Goal: Use online tool/utility: Utilize a website feature to perform a specific function

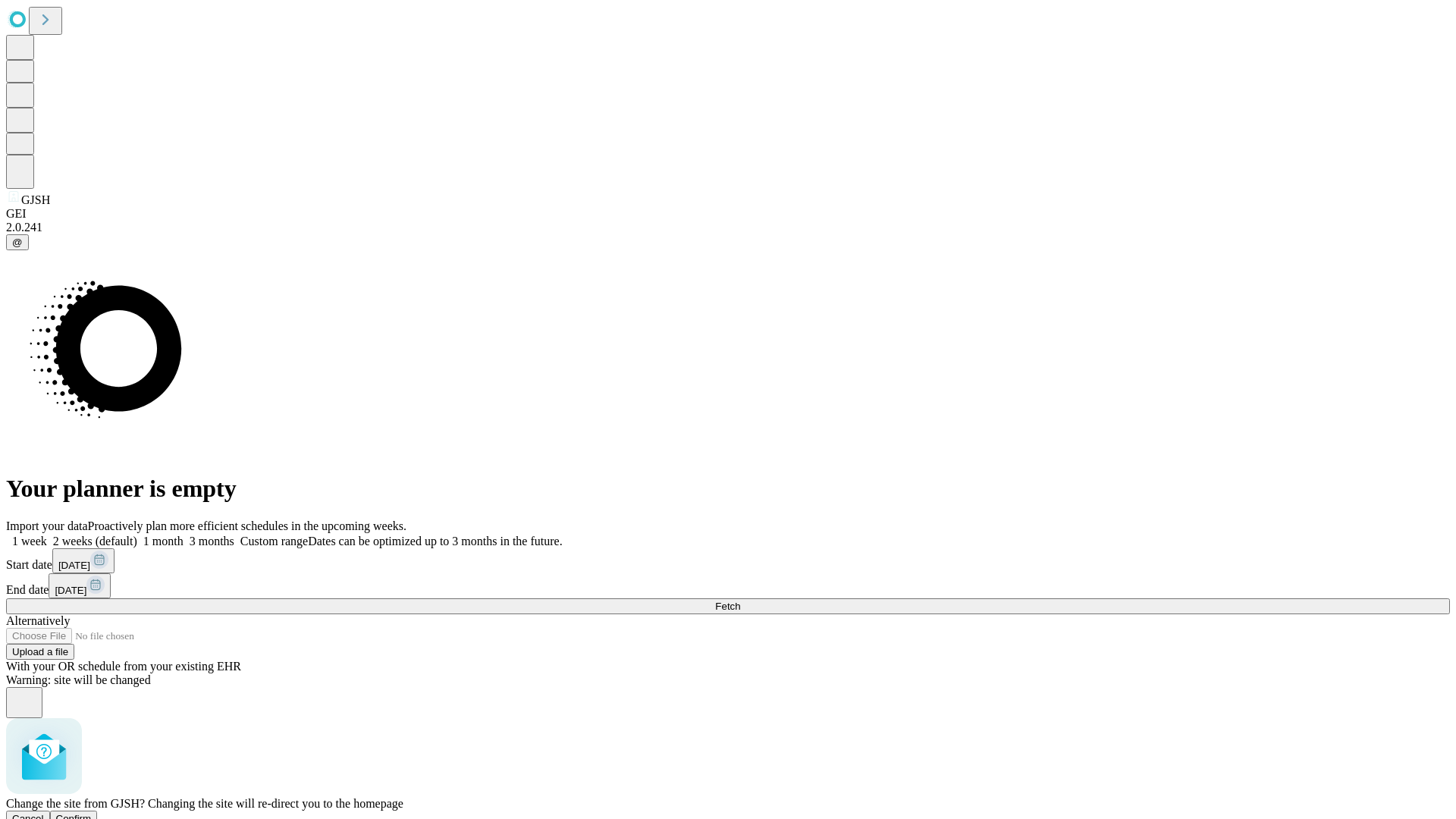
click at [91, 813] on span "Confirm" at bounding box center [74, 819] width 36 height 11
click at [138, 535] on label "2 weeks (default)" at bounding box center [91, 541] width 90 height 13
click at [740, 601] on span "Fetch" at bounding box center [727, 606] width 25 height 11
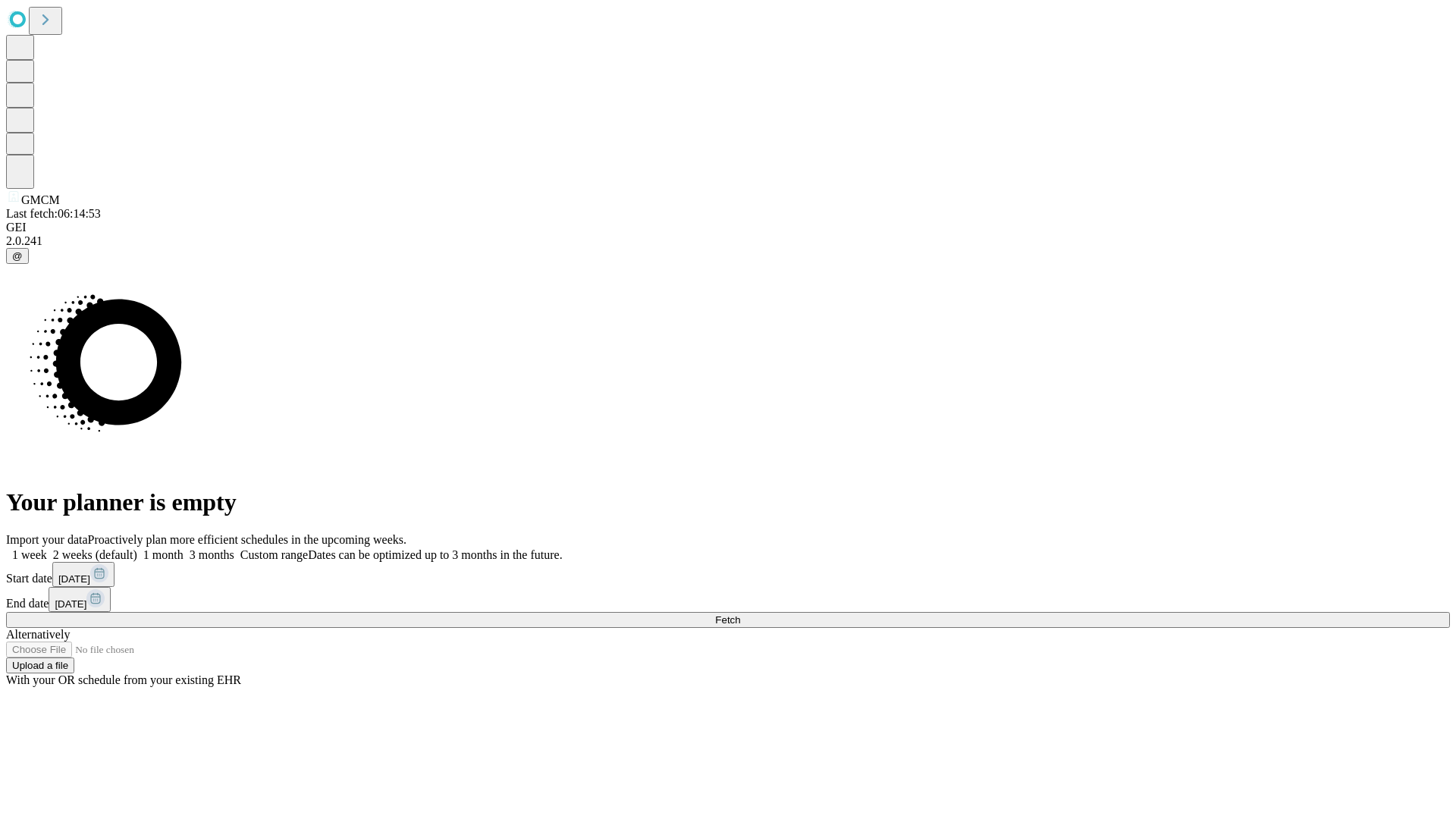
click at [740, 614] on span "Fetch" at bounding box center [727, 620] width 25 height 11
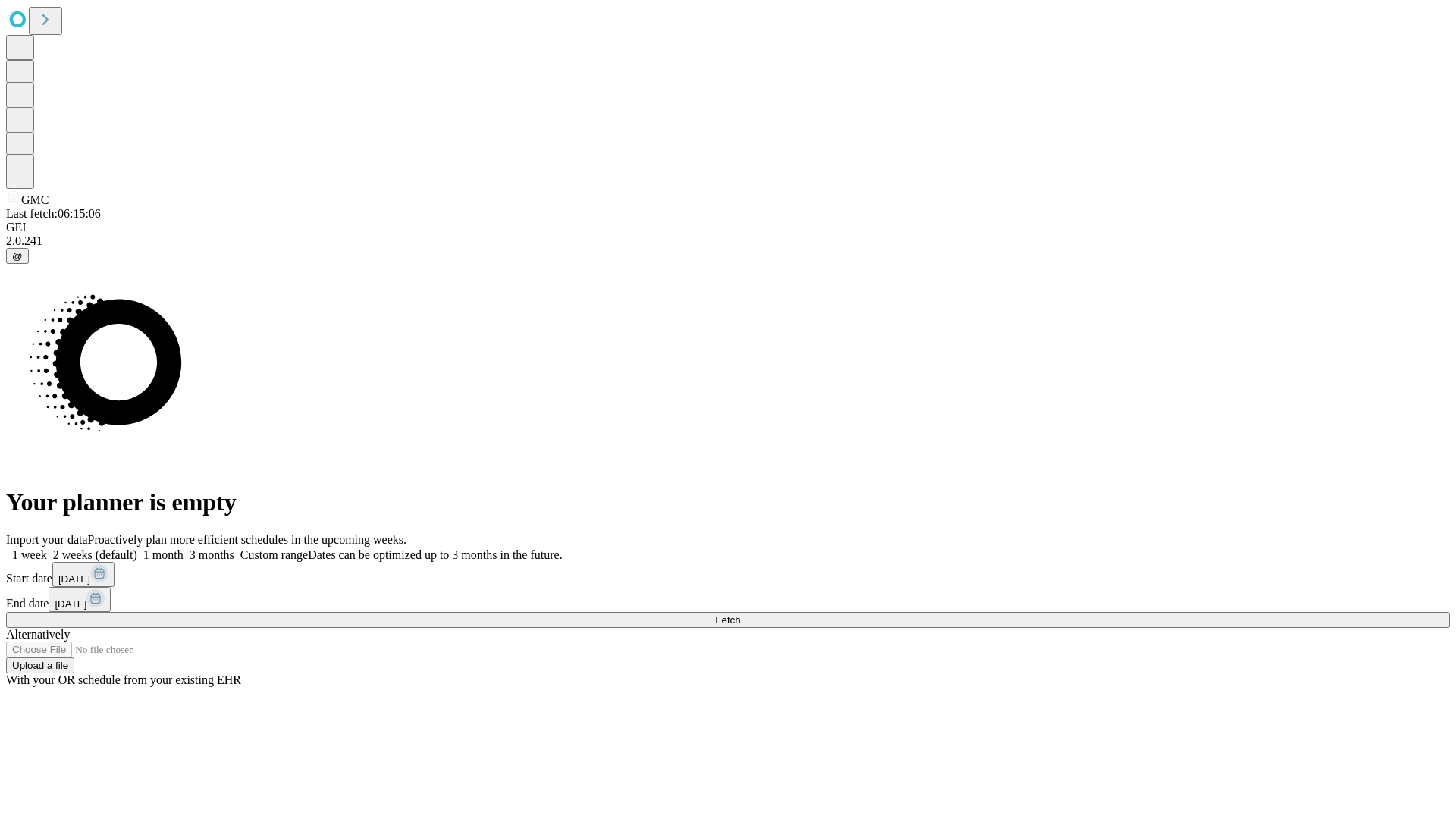
click at [138, 548] on label "2 weeks (default)" at bounding box center [91, 555] width 90 height 13
click at [740, 614] on span "Fetch" at bounding box center [727, 620] width 25 height 11
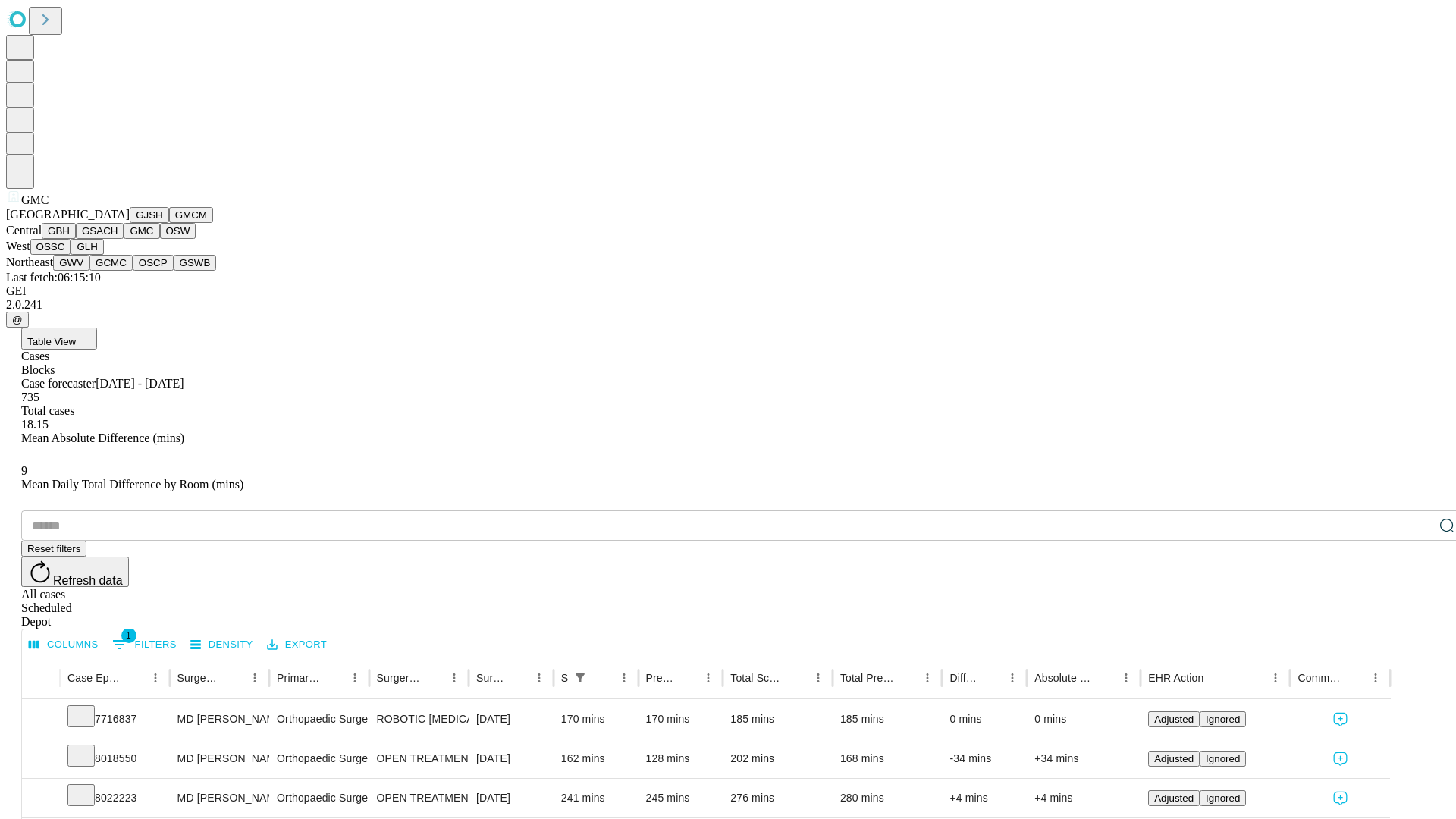
click at [160, 239] on button "OSW" at bounding box center [178, 231] width 37 height 16
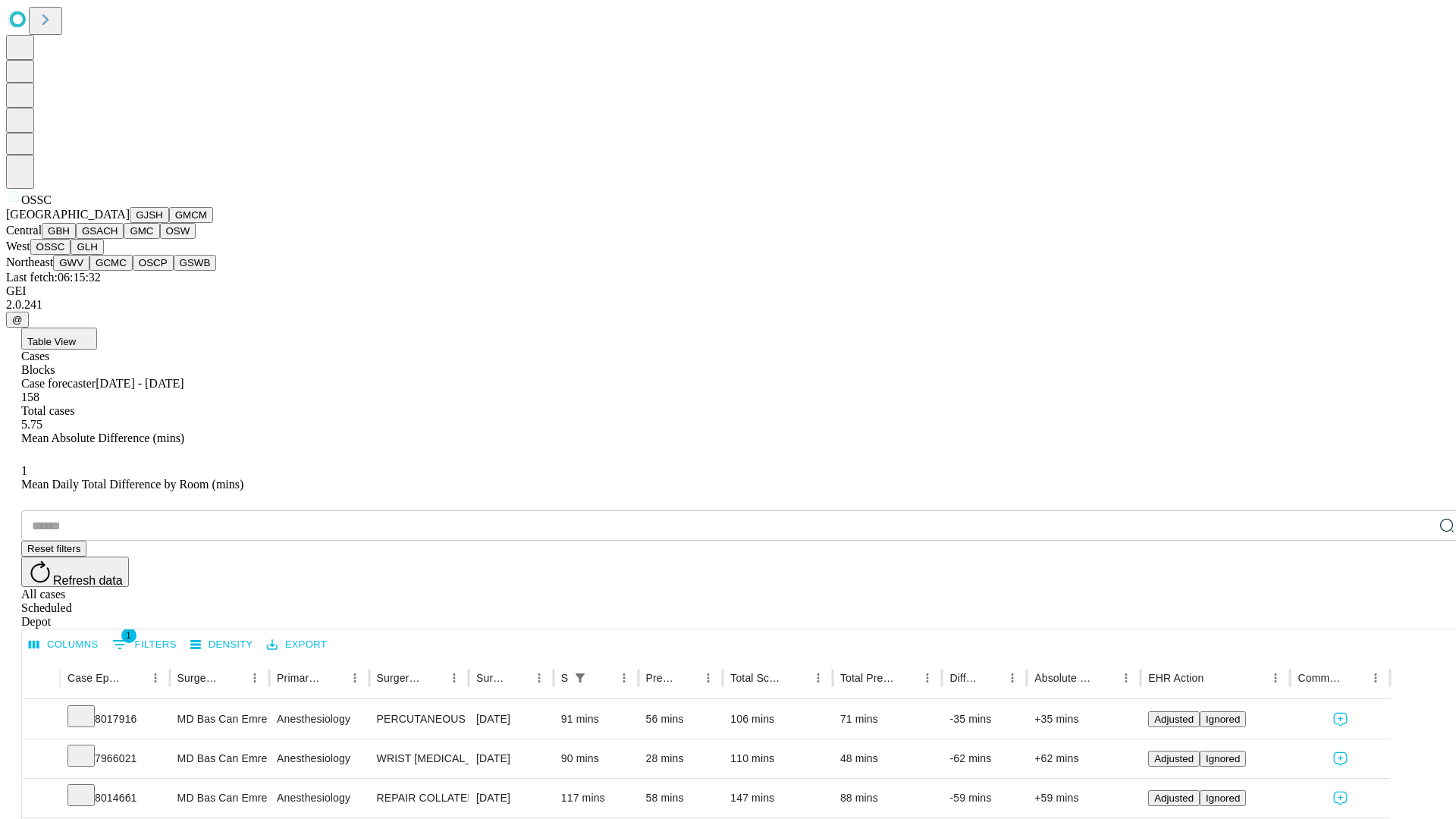
click at [103, 255] on button "GLH" at bounding box center [87, 247] width 33 height 16
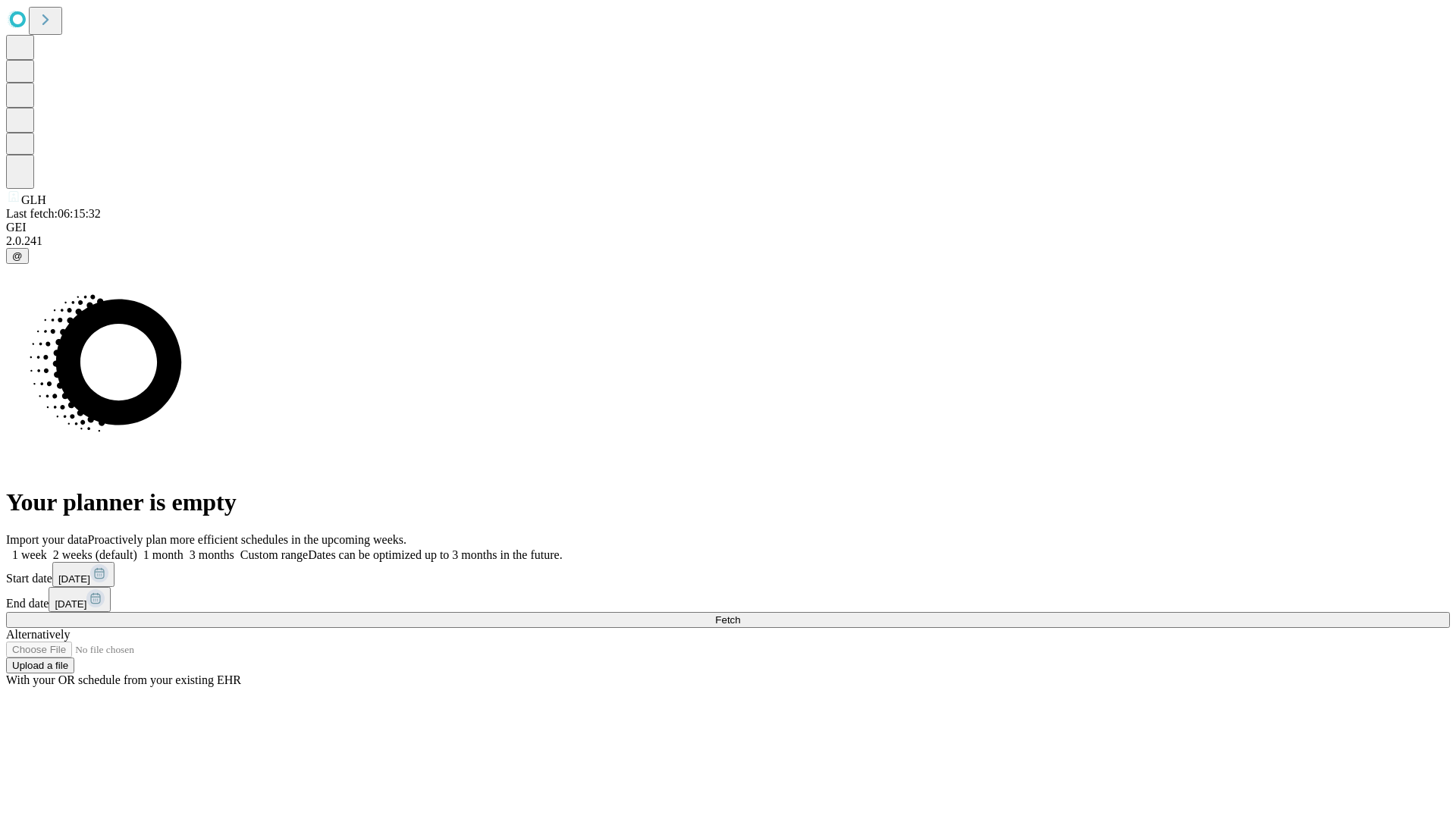
click at [740, 614] on span "Fetch" at bounding box center [727, 620] width 25 height 11
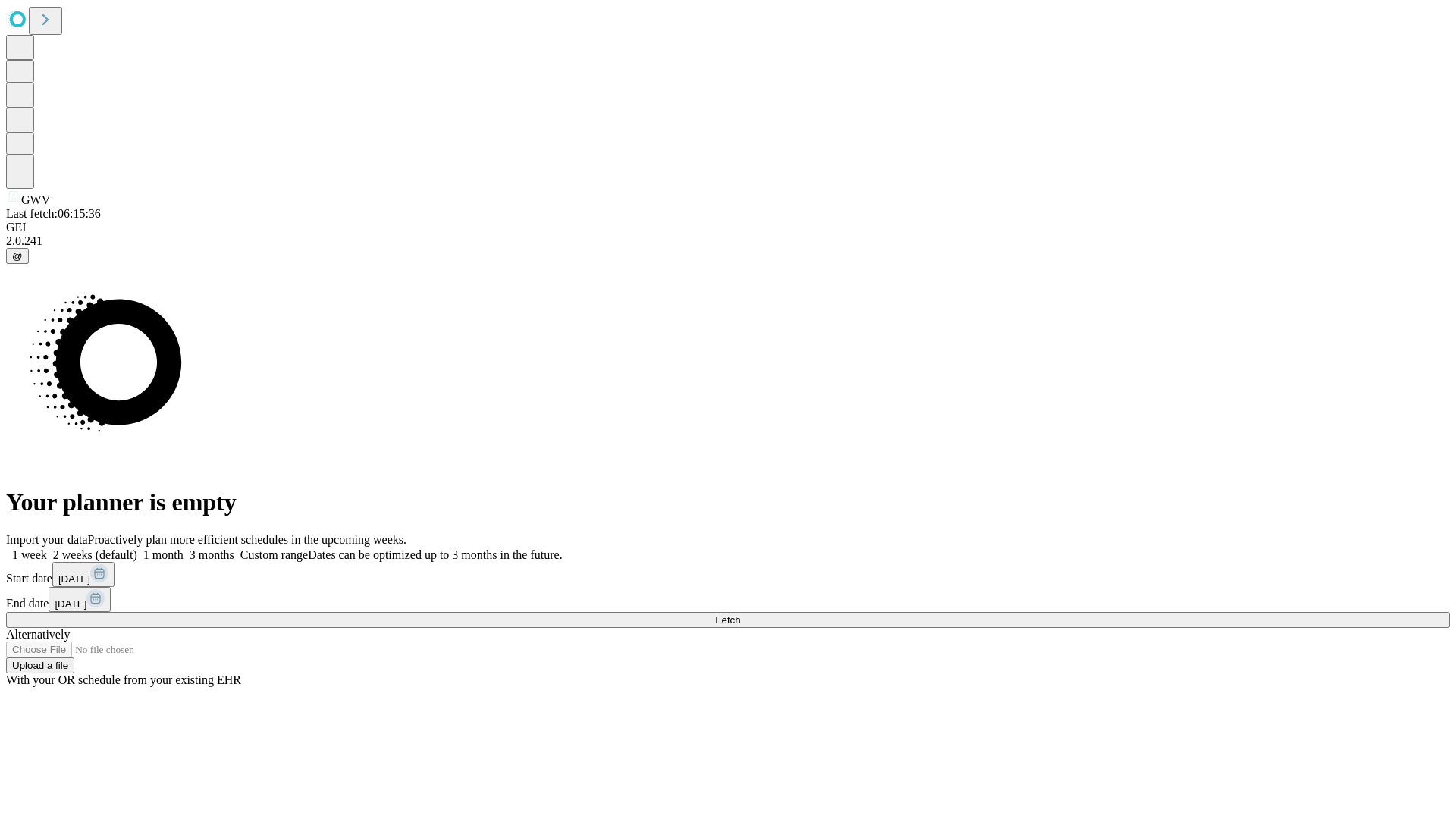
click at [138, 548] on label "2 weeks (default)" at bounding box center [91, 555] width 90 height 13
click at [740, 614] on span "Fetch" at bounding box center [727, 620] width 25 height 11
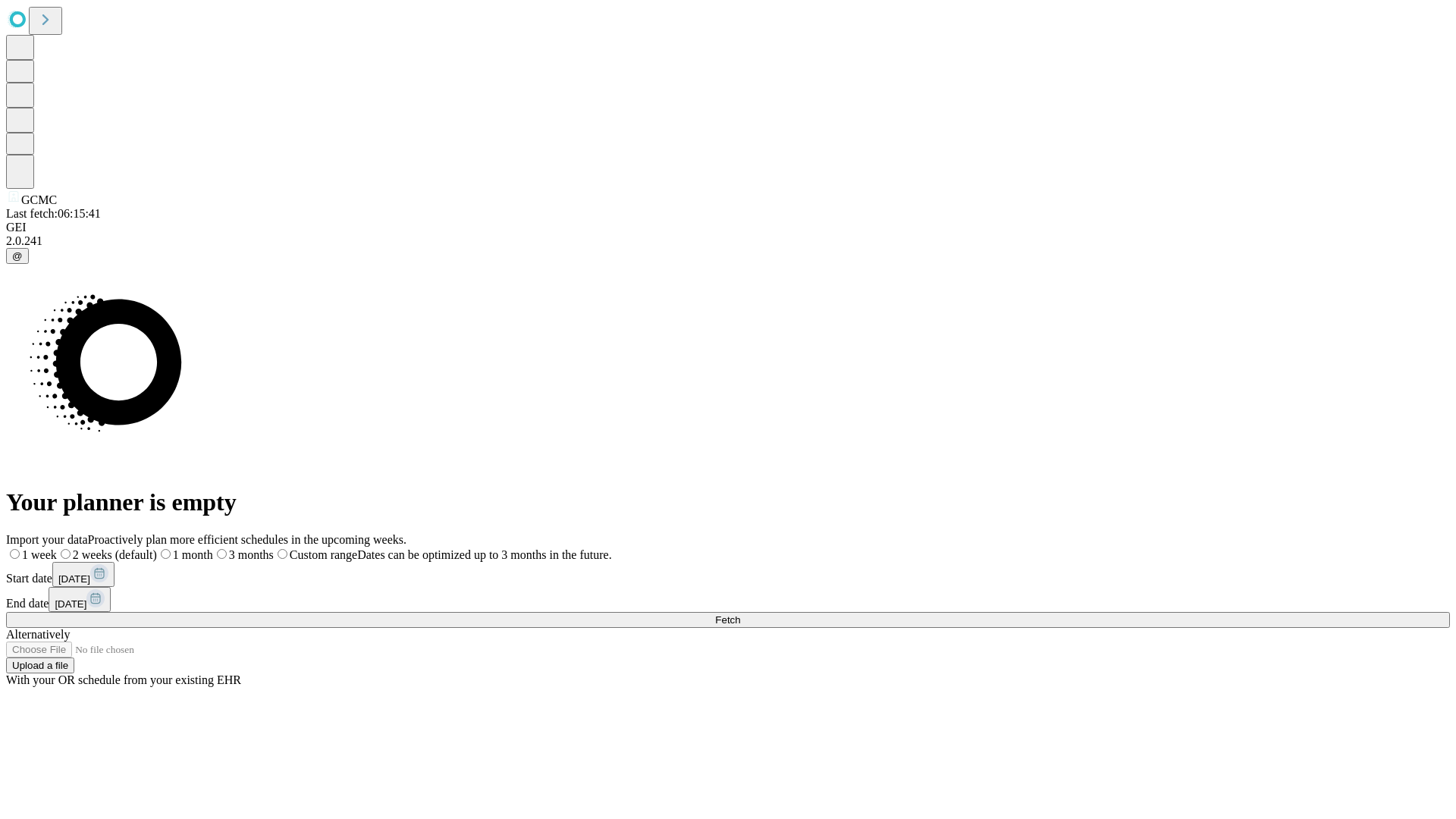
click at [157, 548] on label "2 weeks (default)" at bounding box center [107, 555] width 100 height 13
click at [740, 614] on span "Fetch" at bounding box center [727, 620] width 25 height 11
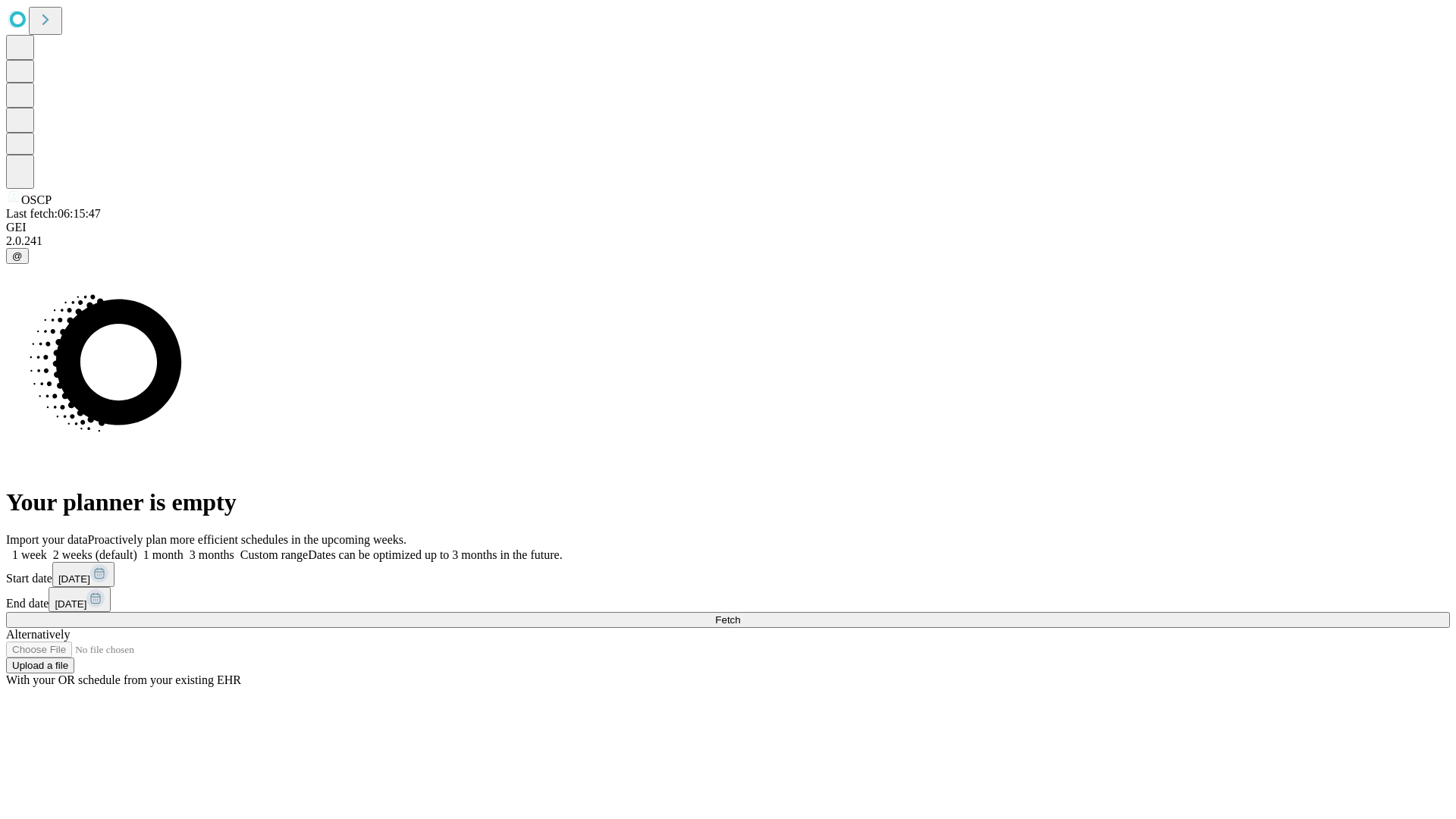
click at [138, 548] on label "2 weeks (default)" at bounding box center [91, 555] width 90 height 13
click at [740, 614] on span "Fetch" at bounding box center [727, 620] width 25 height 11
